Goal: Task Accomplishment & Management: Complete application form

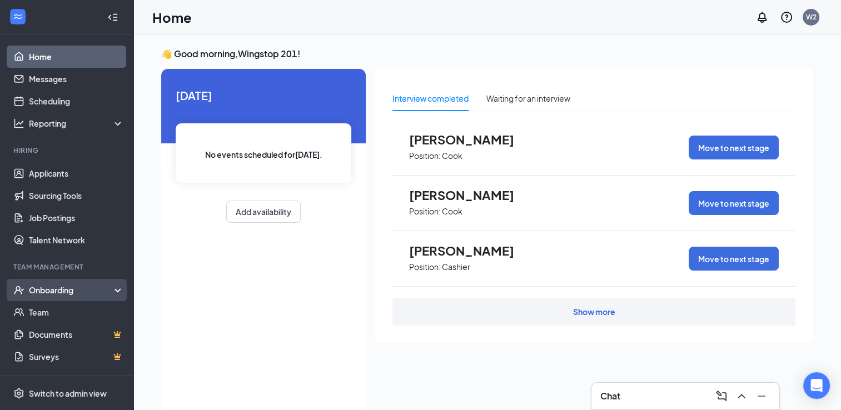
click at [66, 286] on div "Onboarding" at bounding box center [72, 290] width 86 height 11
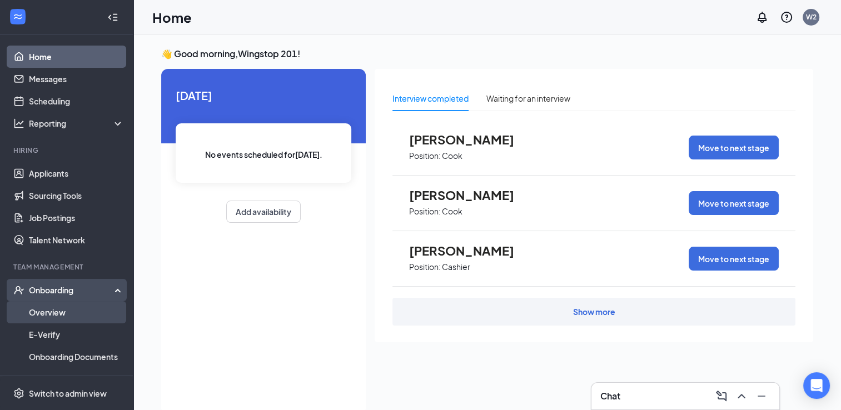
click at [66, 308] on link "Overview" at bounding box center [76, 312] width 95 height 22
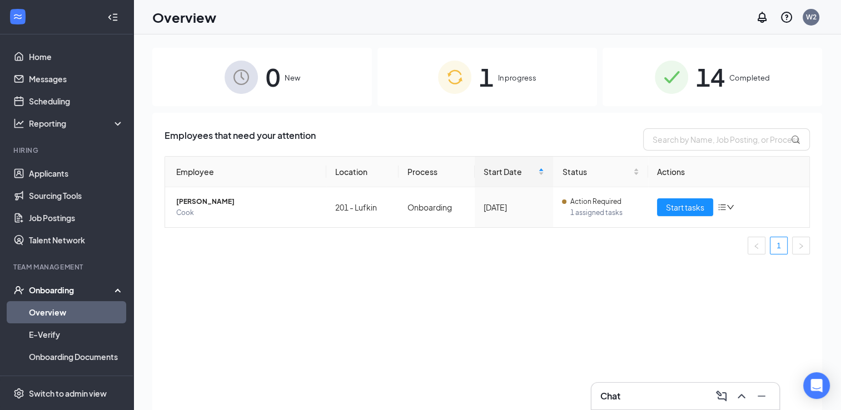
click at [511, 78] on span "In progress" at bounding box center [517, 77] width 38 height 11
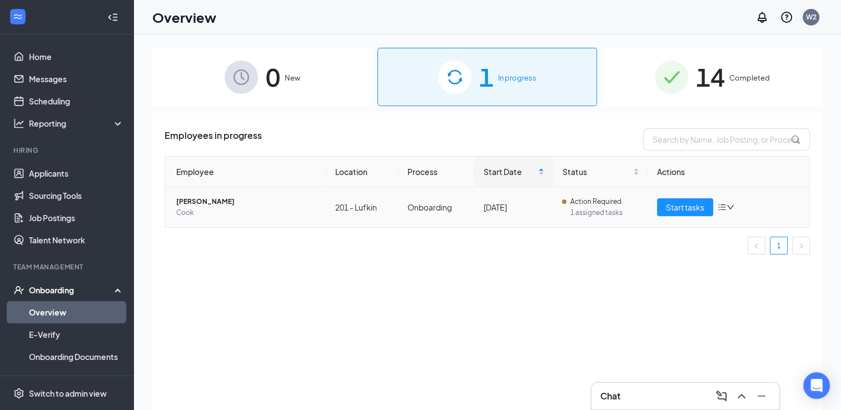
click at [724, 205] on icon "bars" at bounding box center [722, 208] width 7 height 6
click at [519, 273] on div "Employees in progress Employee Location Process Start Date Status Actions [PERS…" at bounding box center [487, 275] width 670 height 325
click at [690, 208] on span "Start tasks" at bounding box center [685, 207] width 38 height 12
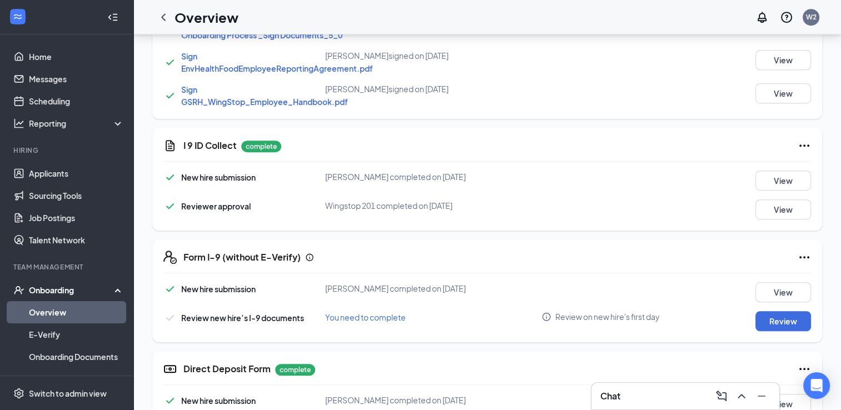
scroll to position [679, 0]
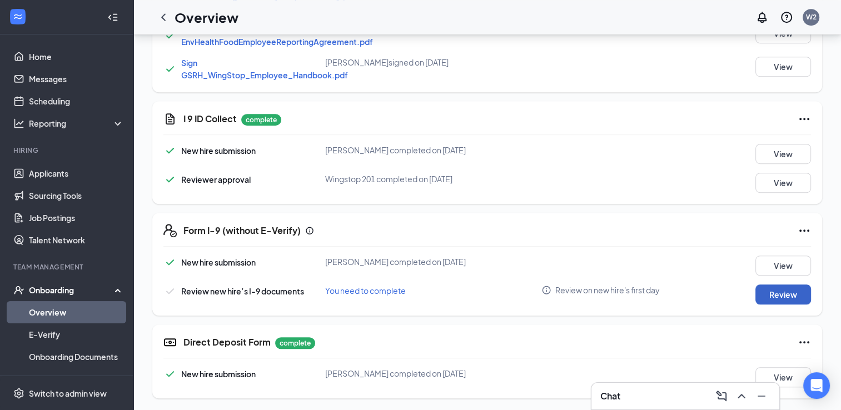
click at [782, 292] on button "Review" at bounding box center [783, 295] width 56 height 20
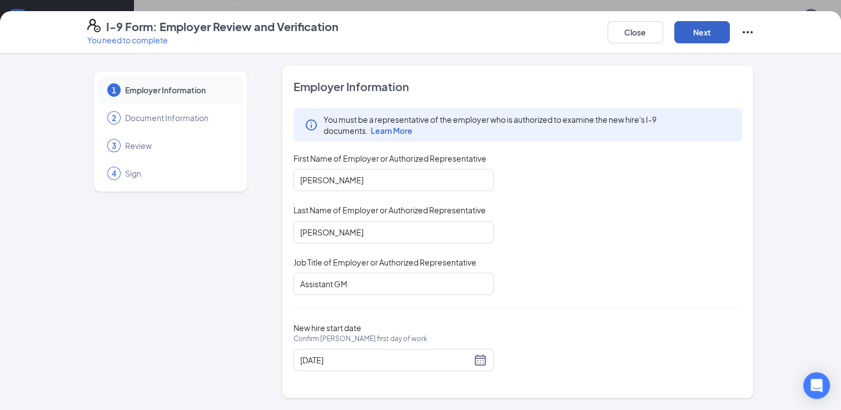
click at [702, 34] on button "Next" at bounding box center [702, 32] width 56 height 22
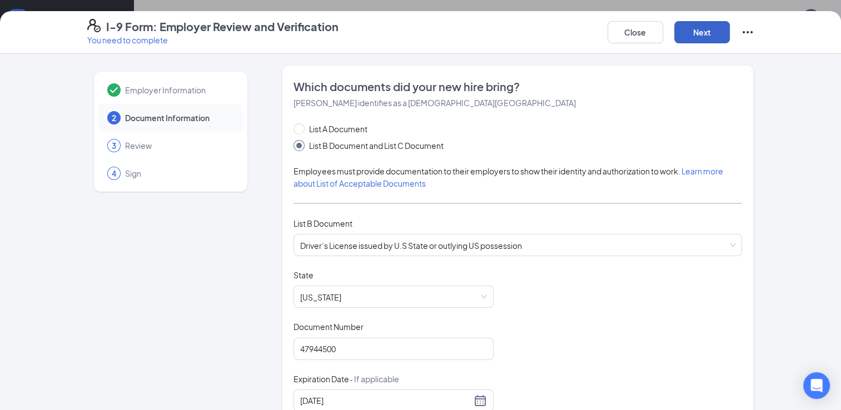
click at [702, 34] on button "Next" at bounding box center [702, 32] width 56 height 22
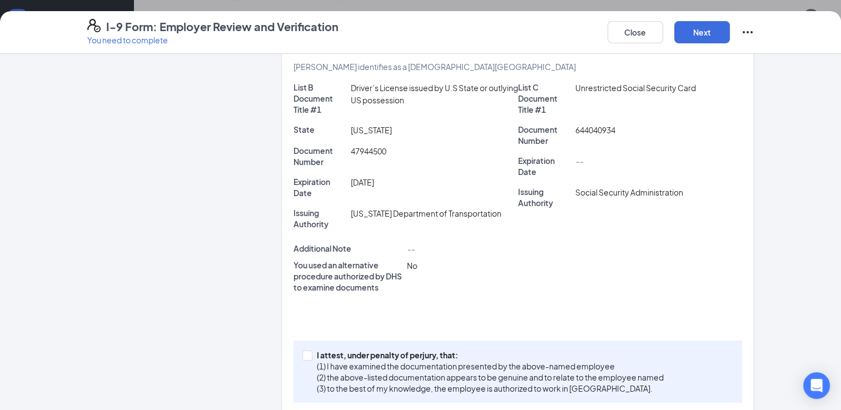
scroll to position [239, 0]
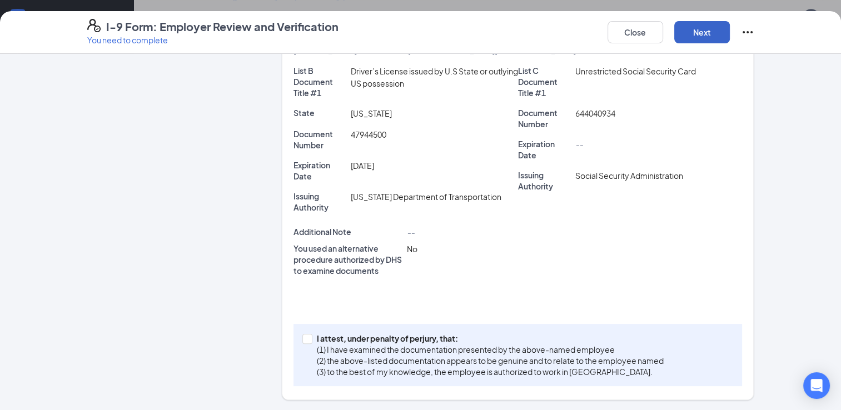
click at [713, 30] on button "Next" at bounding box center [702, 32] width 56 height 22
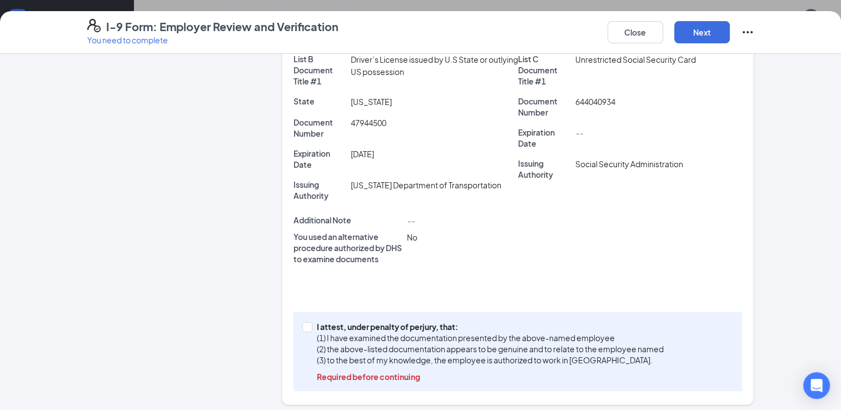
scroll to position [256, 0]
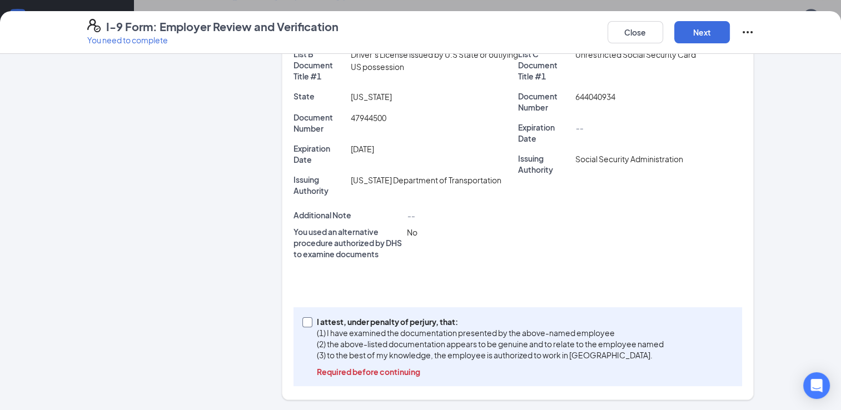
click at [305, 319] on span at bounding box center [307, 322] width 10 height 10
click at [305, 319] on input "I attest, under penalty of [PERSON_NAME], that: (1) I have examined the documen…" at bounding box center [306, 321] width 8 height 8
checkbox input "true"
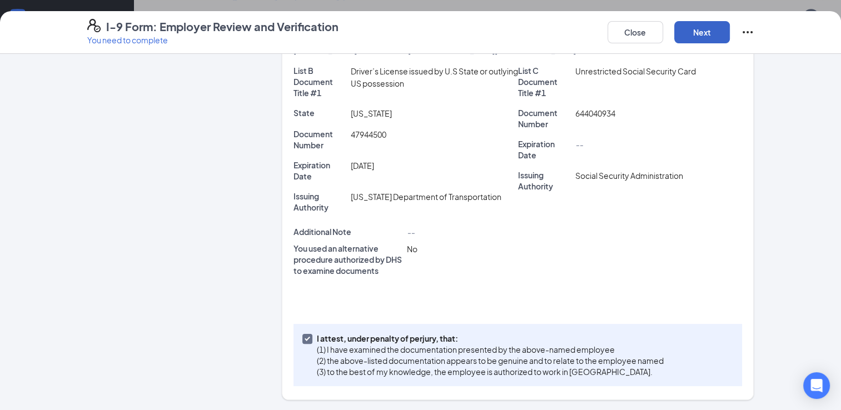
click at [696, 34] on button "Next" at bounding box center [702, 32] width 56 height 22
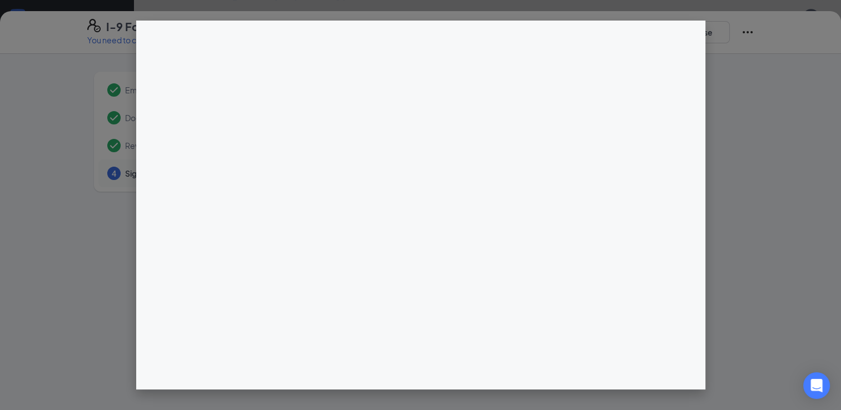
click at [836, 406] on div at bounding box center [420, 205] width 841 height 410
click at [834, 401] on div at bounding box center [420, 205] width 841 height 410
click at [839, 401] on div at bounding box center [420, 205] width 841 height 410
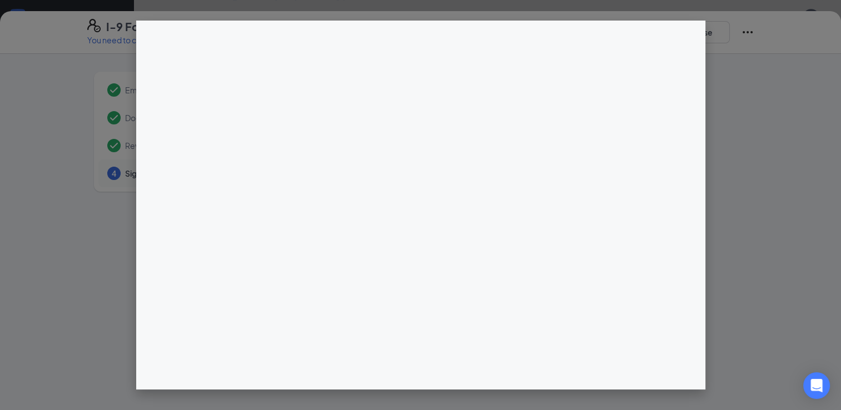
click at [836, 401] on div at bounding box center [420, 205] width 841 height 410
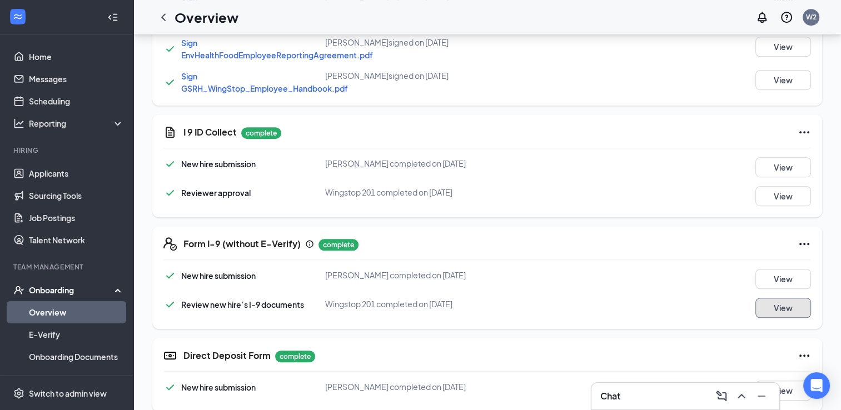
scroll to position [666, 0]
click at [786, 157] on button "View" at bounding box center [783, 167] width 56 height 20
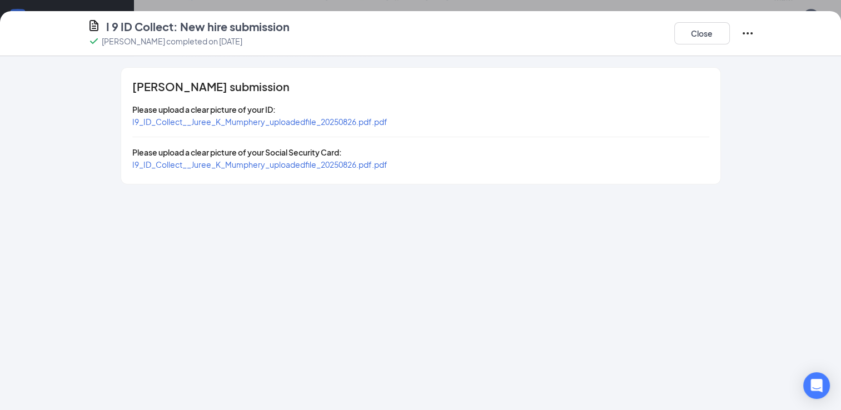
click at [255, 125] on span "I9_ID_Collect__Juree_K_Mumphery_uploadedfile_20250826.pdf.pdf" at bounding box center [259, 122] width 255 height 10
click at [711, 31] on button "Close" at bounding box center [702, 33] width 56 height 22
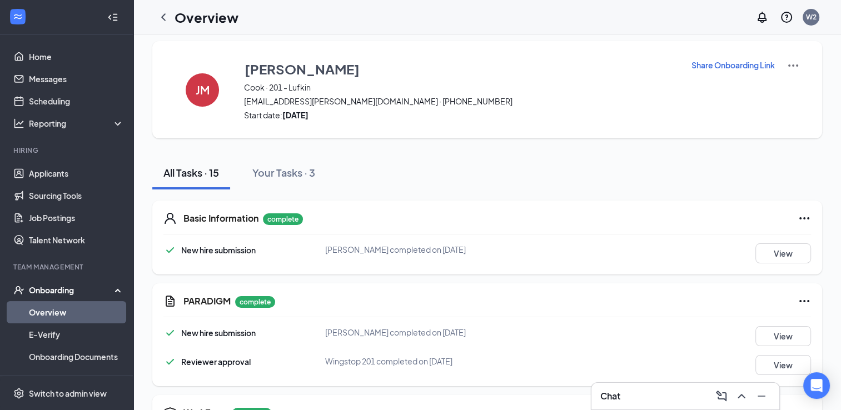
scroll to position [0, 0]
